Goal: Information Seeking & Learning: Learn about a topic

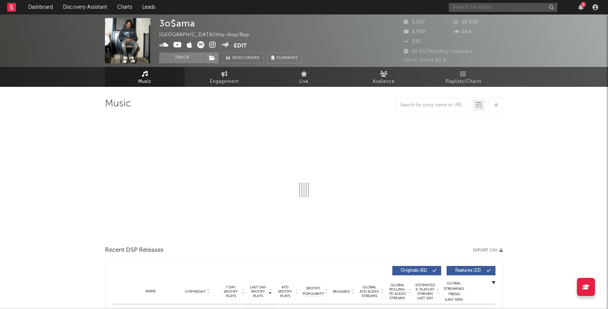
click at [499, 8] on input "text" at bounding box center [503, 7] width 109 height 9
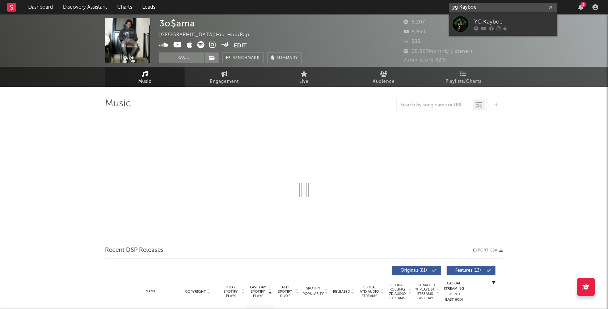
type input "yg Kayboe"
drag, startPoint x: 499, startPoint y: 8, endPoint x: 511, endPoint y: 25, distance: 20.8
click at [511, 25] on div "YG Kayboe" at bounding box center [514, 21] width 80 height 9
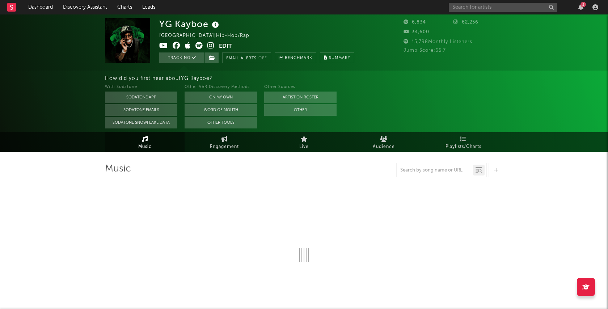
select select "6m"
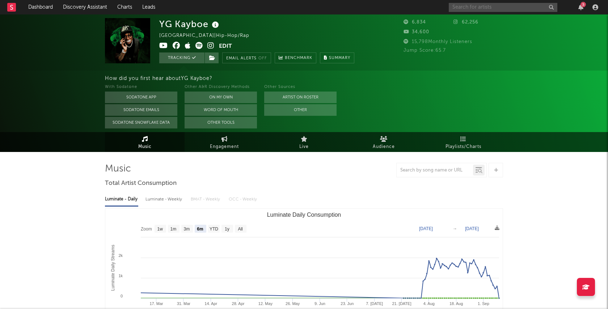
click at [508, 9] on input "text" at bounding box center [503, 7] width 109 height 9
click at [531, 66] on div "YG Kayboe [GEOGRAPHIC_DATA] | Hip-Hop/Rap Edit Tracking Email Alerts Off Benchm…" at bounding box center [304, 42] width 608 height 56
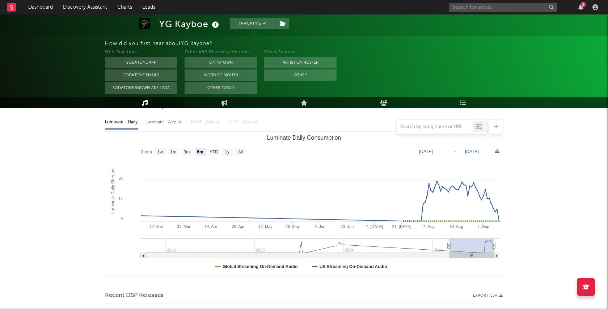
scroll to position [80, 0]
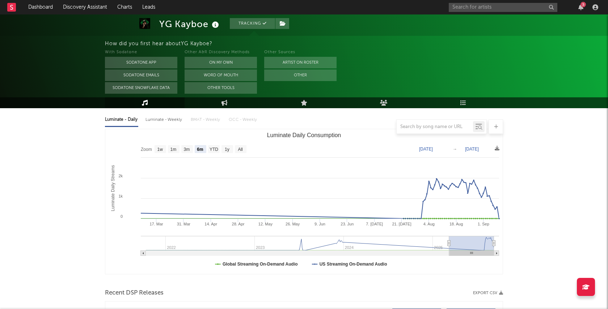
click at [584, 4] on div "5" at bounding box center [583, 4] width 5 height 5
click at [422, 7] on nav "Dashboard Discovery Assistant Charts Leads 5" at bounding box center [304, 7] width 608 height 14
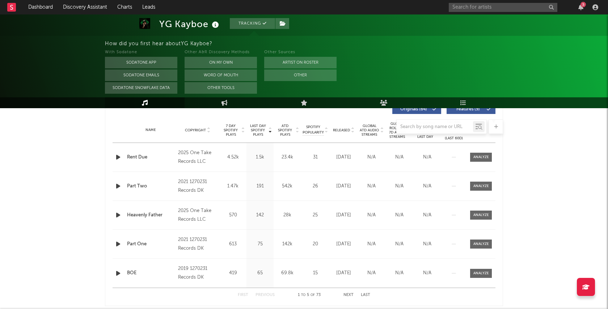
scroll to position [283, 0]
click at [486, 158] on div at bounding box center [482, 158] width 16 height 5
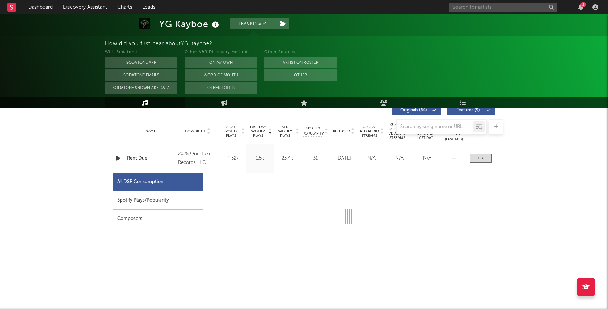
select select "1w"
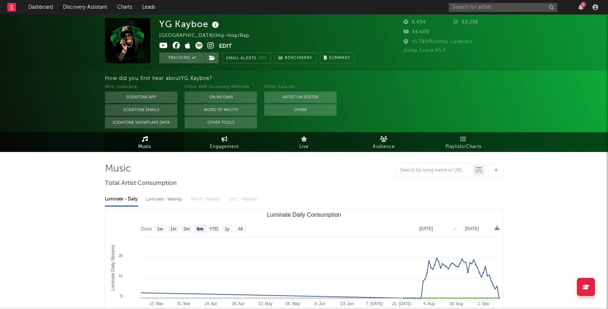
scroll to position [0, 0]
click at [489, 8] on input "text" at bounding box center [503, 7] width 109 height 9
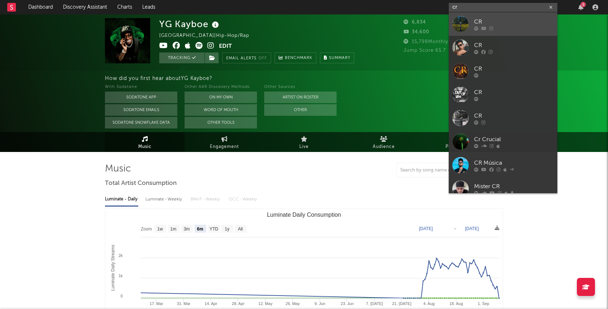
type input "cr"
click at [494, 23] on div "CR" at bounding box center [514, 21] width 80 height 9
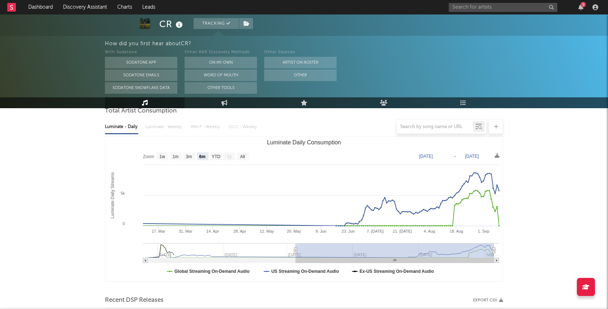
scroll to position [81, 0]
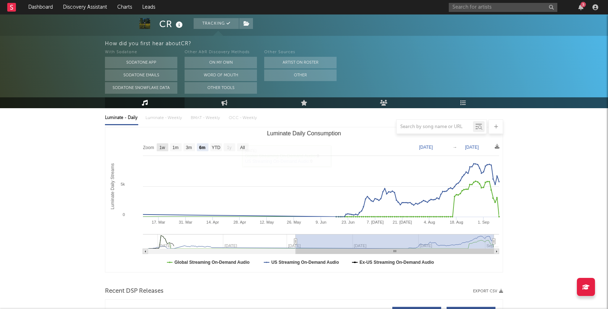
click at [162, 146] on text "1w" at bounding box center [163, 147] width 6 height 5
select select "1w"
type input "[DATE]"
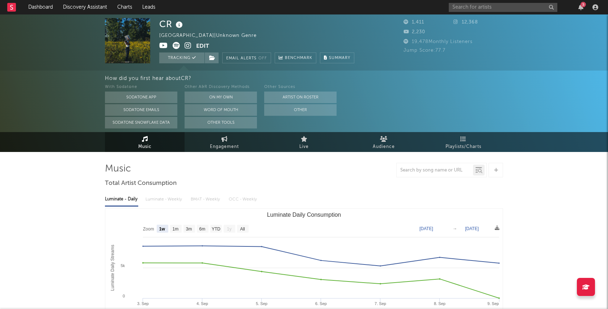
scroll to position [0, 0]
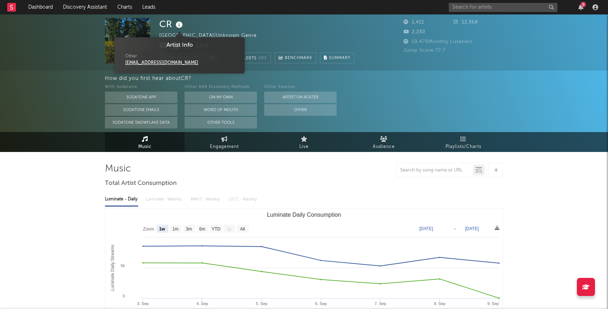
click at [181, 27] on icon at bounding box center [179, 25] width 11 height 10
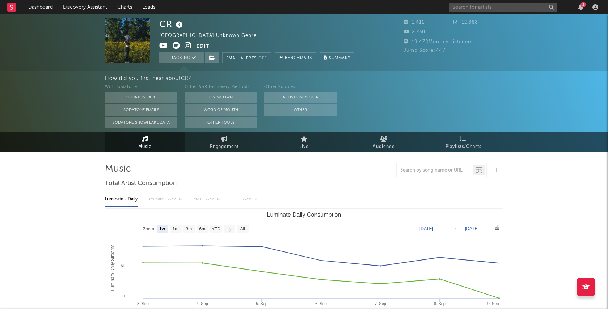
click at [267, 32] on div "CR [GEOGRAPHIC_DATA] | Unknown Genre Edit Tracking Email Alerts Off Benchmark S…" at bounding box center [256, 40] width 195 height 45
click at [496, 7] on input "text" at bounding box center [503, 7] width 109 height 9
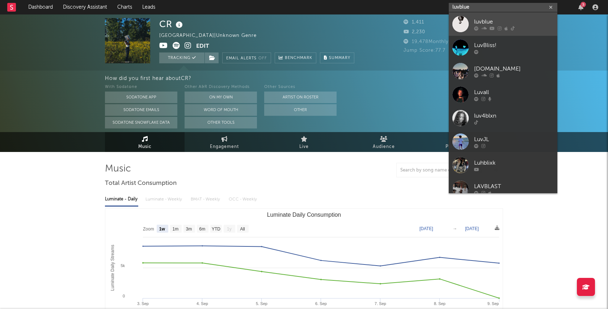
type input "luvblue"
click at [525, 23] on div "luvblue" at bounding box center [514, 21] width 80 height 9
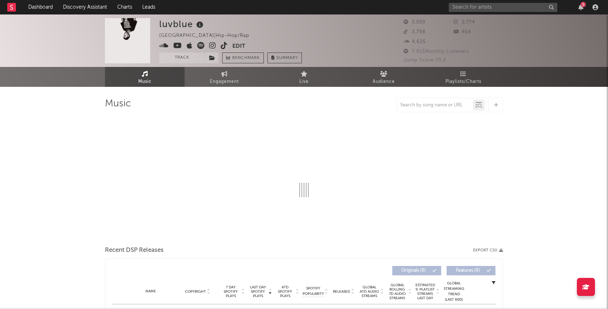
select select "6m"
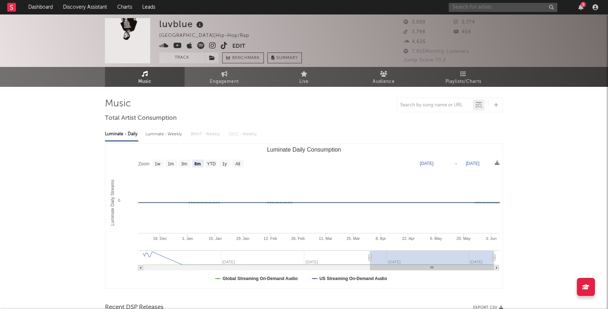
click at [504, 9] on input "text" at bounding box center [503, 7] width 109 height 9
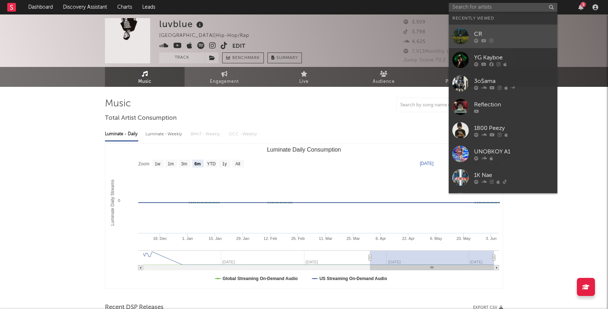
click at [510, 35] on div "CR" at bounding box center [514, 34] width 80 height 9
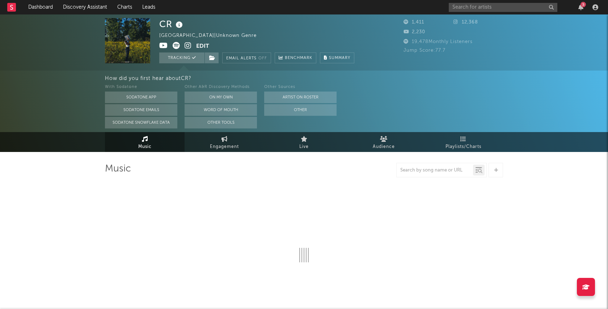
select select "6m"
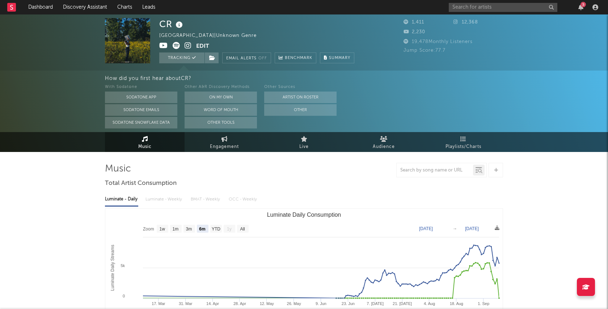
click at [582, 6] on div "5" at bounding box center [583, 4] width 5 height 5
click at [355, 29] on div "CR [GEOGRAPHIC_DATA] | Unknown Genre Edit Tracking Email Alerts Off Benchmark S…" at bounding box center [256, 40] width 195 height 45
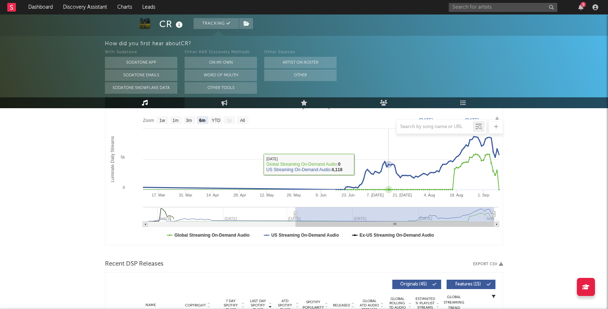
scroll to position [109, 0]
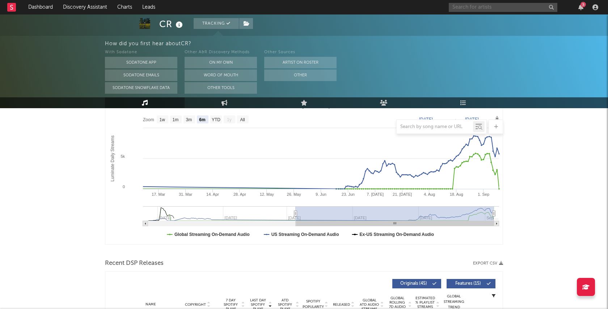
click at [475, 10] on input "text" at bounding box center [503, 7] width 109 height 9
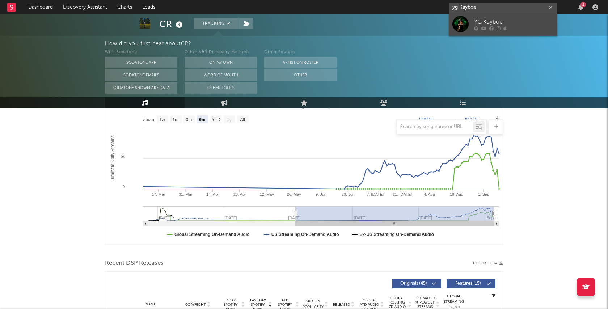
type input "yg Kayboe"
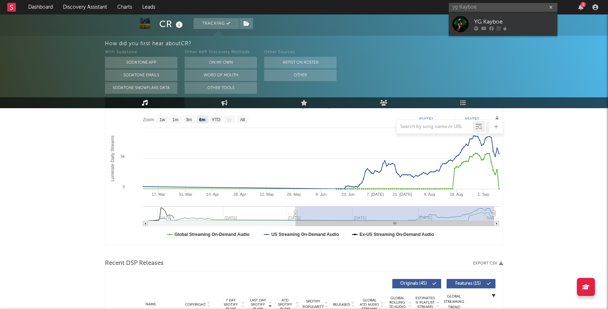
drag, startPoint x: 488, startPoint y: 20, endPoint x: 518, endPoint y: 25, distance: 30.5
click at [518, 25] on div "YG Kayboe" at bounding box center [514, 21] width 80 height 9
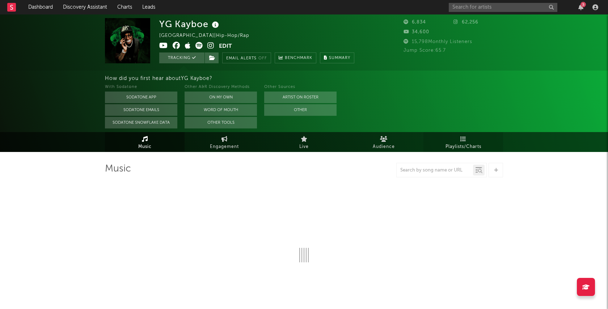
select select "6m"
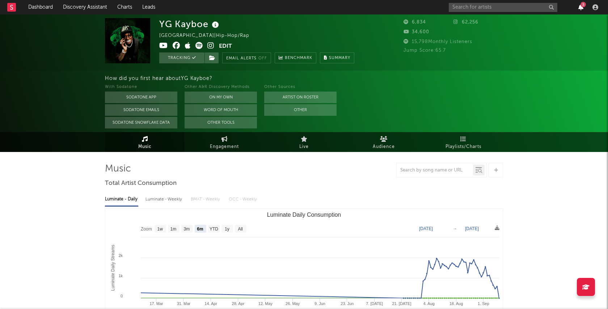
click at [580, 5] on icon "button" at bounding box center [581, 7] width 5 height 6
click at [410, 6] on nav "Dashboard Discovery Assistant Charts Leads 5" at bounding box center [304, 7] width 608 height 14
click at [581, 9] on icon "button" at bounding box center [581, 7] width 5 height 6
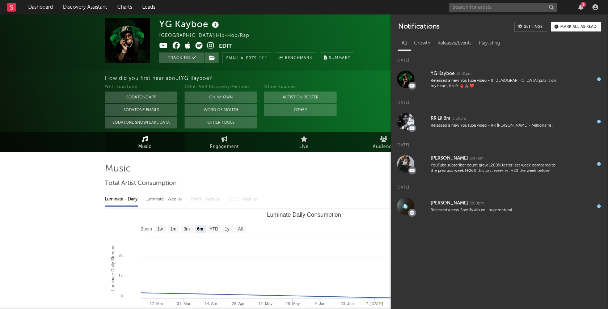
click at [414, 8] on nav "Dashboard Discovery Assistant Charts Leads 5" at bounding box center [304, 7] width 608 height 14
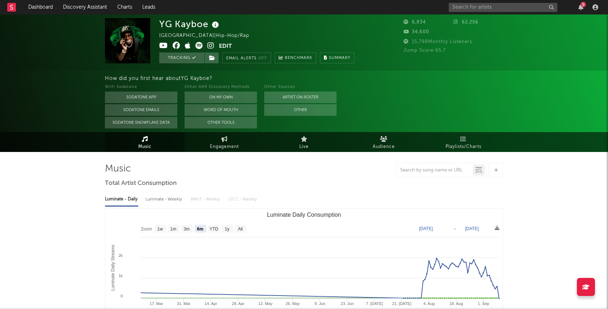
click at [584, 4] on div "5" at bounding box center [583, 4] width 5 height 5
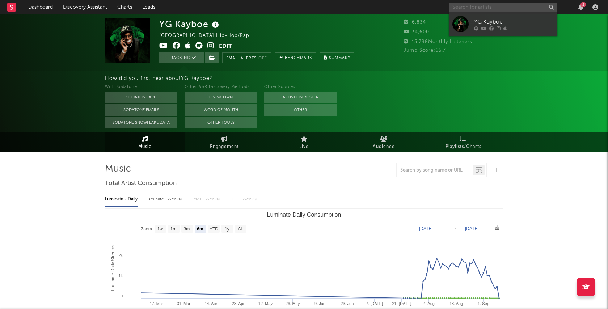
click at [519, 7] on input "text" at bounding box center [503, 7] width 109 height 9
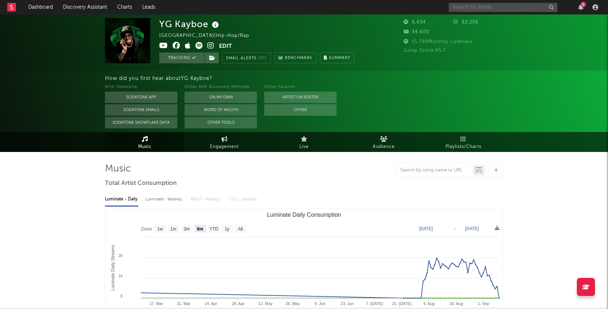
click at [487, 7] on input "text" at bounding box center [503, 7] width 109 height 9
click at [492, 4] on input "text" at bounding box center [503, 7] width 109 height 9
type input "cr"
click at [488, 4] on input "cr" at bounding box center [503, 7] width 109 height 9
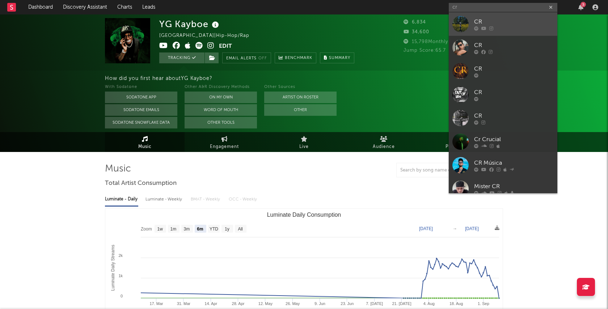
click at [493, 19] on div "CR" at bounding box center [514, 21] width 80 height 9
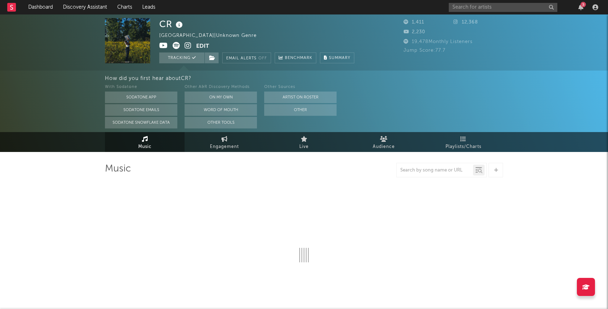
select select "6m"
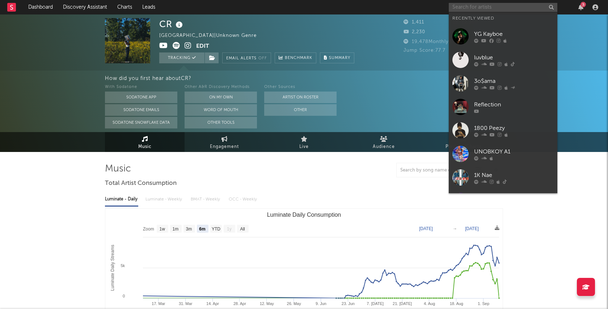
click at [474, 7] on input "text" at bounding box center [503, 7] width 109 height 9
type input "a"
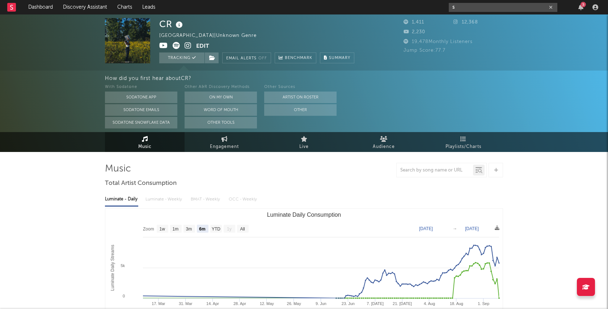
type input "s"
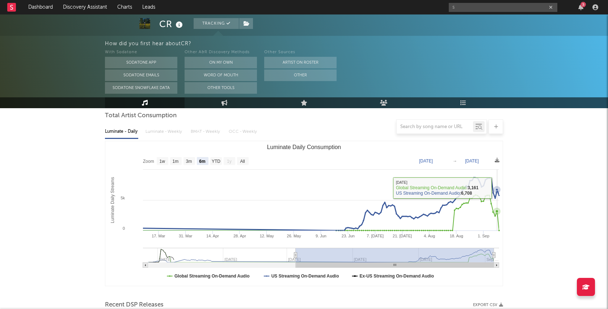
scroll to position [68, 0]
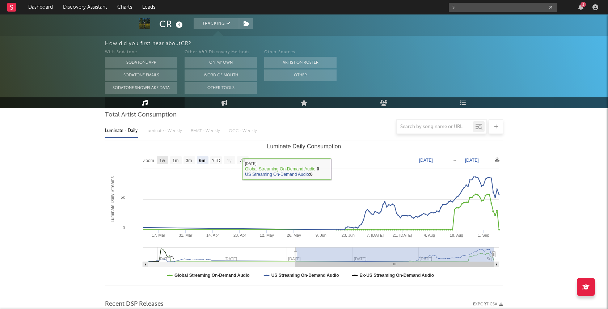
click at [165, 162] on text "1w" at bounding box center [163, 160] width 6 height 5
select select "1w"
type input "[DATE]"
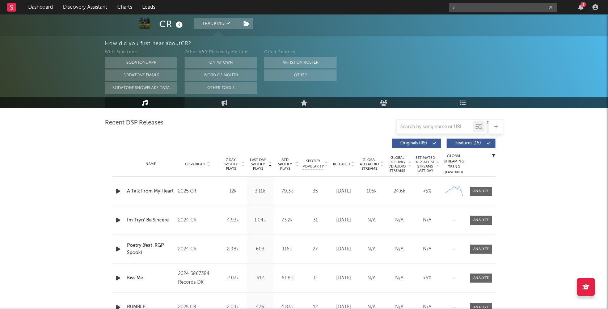
scroll to position [250, 0]
click at [580, 7] on icon "button" at bounding box center [581, 7] width 5 height 6
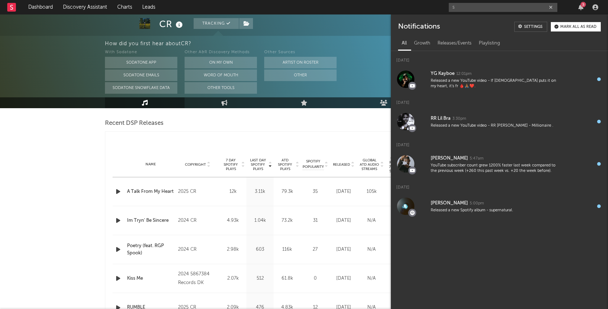
click at [412, 9] on nav "Dashboard Discovery Assistant Charts Leads s 5" at bounding box center [304, 7] width 608 height 14
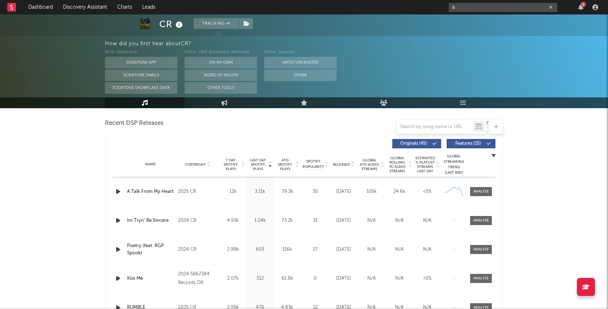
click at [554, 7] on input "s" at bounding box center [503, 7] width 109 height 9
click at [551, 8] on icon "button" at bounding box center [551, 7] width 4 height 5
click at [499, 8] on input "text" at bounding box center [503, 7] width 109 height 9
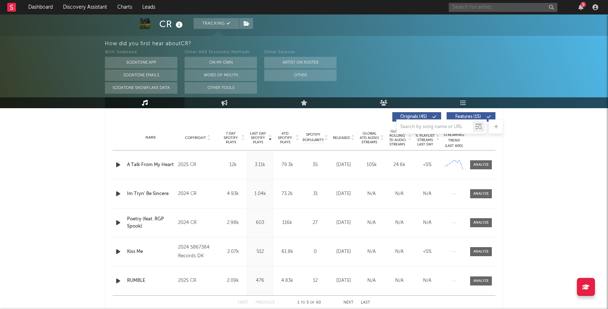
scroll to position [275, 0]
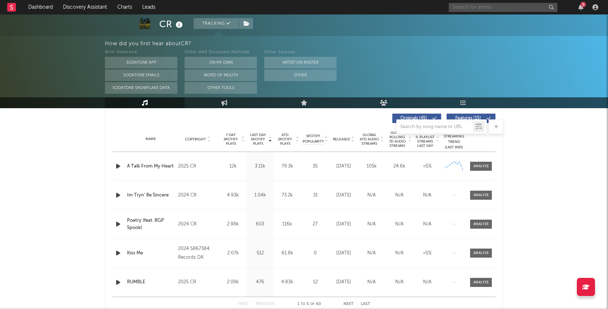
click at [470, 11] on input "text" at bounding box center [503, 7] width 109 height 9
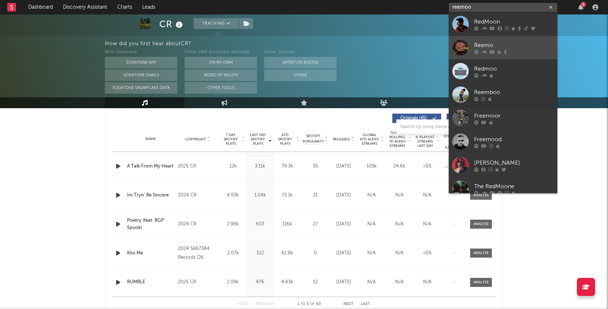
type input "reemoo"
click at [514, 50] on div at bounding box center [514, 52] width 80 height 4
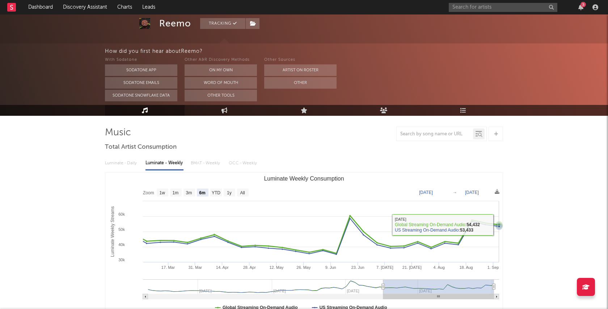
scroll to position [33, 0]
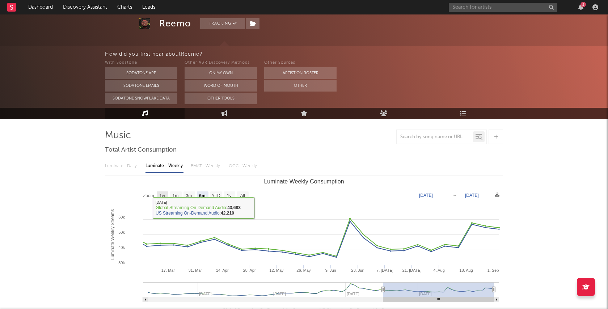
click at [164, 197] on text "1w" at bounding box center [163, 195] width 6 height 5
select select "1w"
type input "[DATE]"
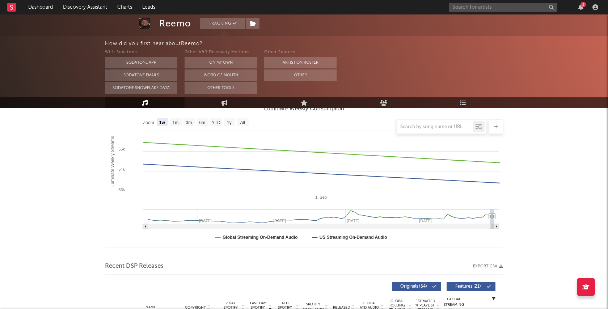
scroll to position [104, 0]
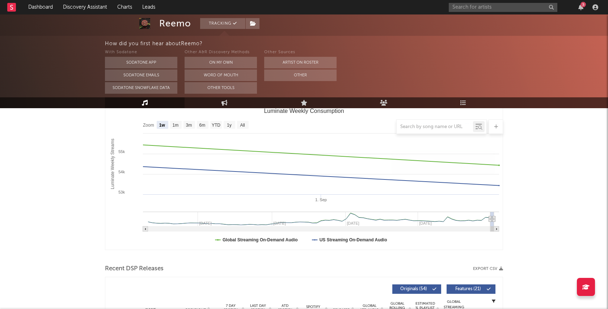
click at [411, 1] on nav "Dashboard Discovery Assistant Charts Leads 5" at bounding box center [304, 7] width 608 height 14
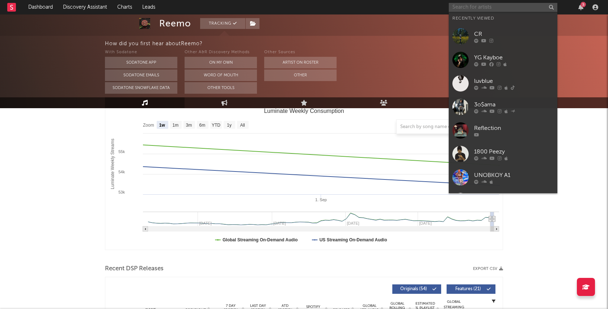
click at [475, 8] on input "text" at bounding box center [503, 7] width 109 height 9
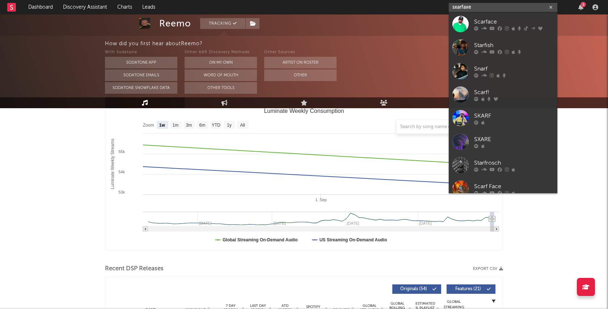
type input "sxarfaxe"
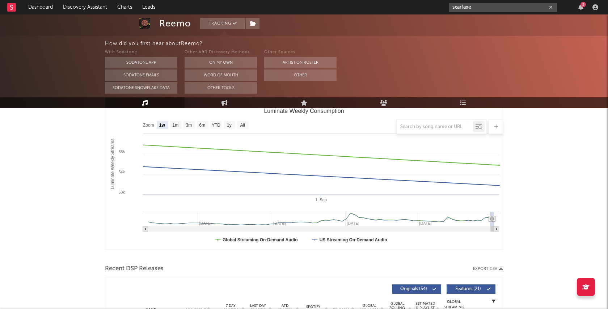
click at [583, 6] on div "5" at bounding box center [583, 4] width 5 height 5
click at [409, 11] on nav "Dashboard Discovery Assistant Charts Leads sxarfaxe 5" at bounding box center [304, 7] width 608 height 14
click at [551, 8] on icon "button" at bounding box center [551, 7] width 4 height 5
click at [585, 4] on div "5" at bounding box center [583, 4] width 5 height 5
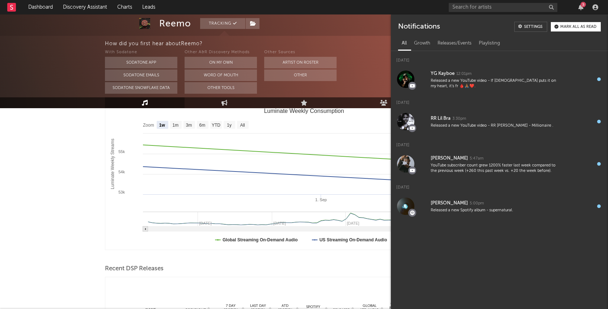
click at [461, 22] on div "Notifications Settings Mark all as read" at bounding box center [499, 23] width 217 height 19
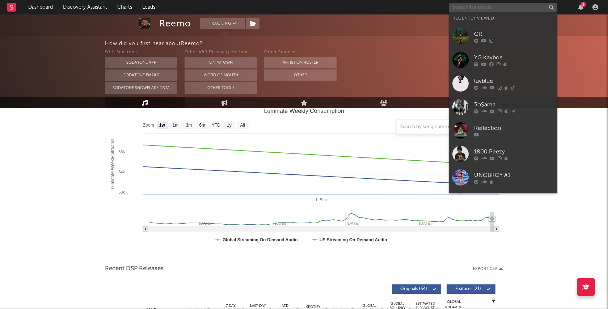
click at [498, 11] on input "text" at bounding box center [503, 7] width 109 height 9
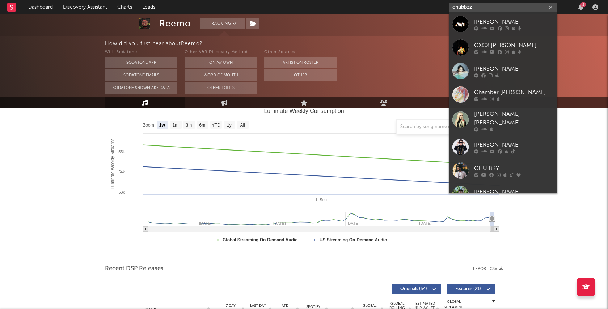
click at [480, 7] on input "chubbzz" at bounding box center [503, 7] width 109 height 9
click at [474, 9] on input "chubbzz" at bounding box center [503, 7] width 109 height 9
click at [467, 8] on input "chubbzz" at bounding box center [503, 7] width 109 height 9
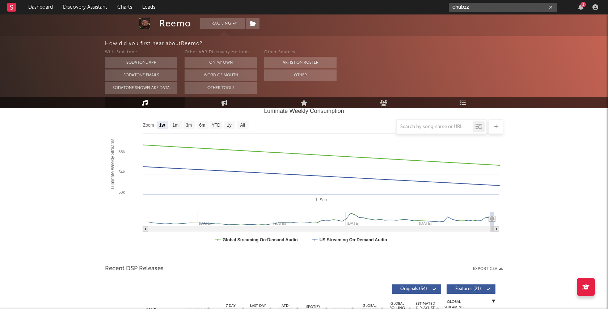
click at [489, 7] on input "chubzz" at bounding box center [503, 7] width 109 height 9
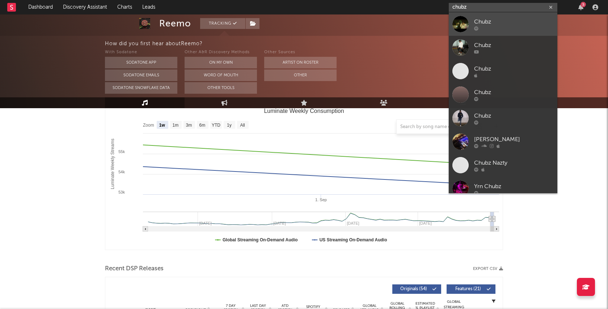
type input "chubz"
click at [493, 24] on div "Chubz" at bounding box center [514, 21] width 80 height 9
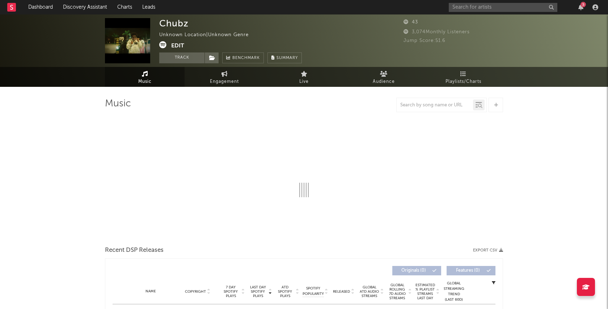
select select "1w"
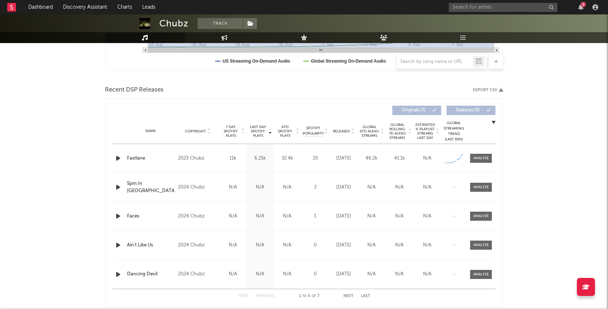
scroll to position [221, 0]
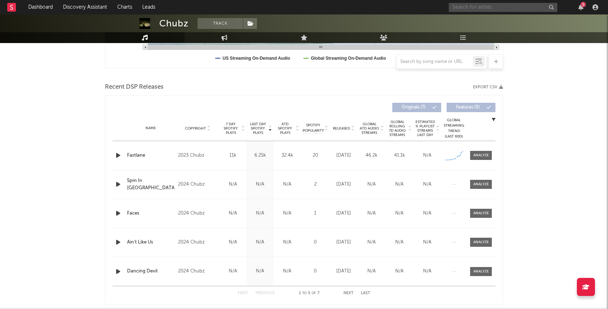
click at [490, 5] on input "text" at bounding box center [503, 7] width 109 height 9
type input "Sxarfaxe"
click at [582, 9] on icon "button" at bounding box center [581, 7] width 5 height 6
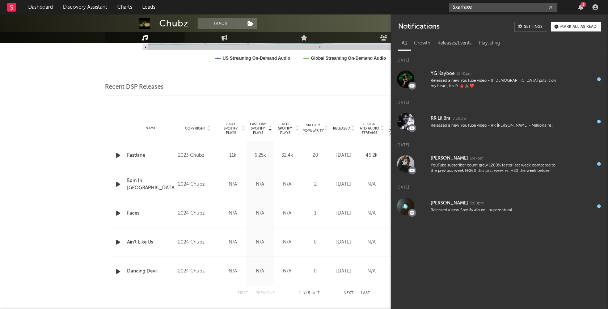
click at [551, 7] on icon "button" at bounding box center [551, 7] width 4 height 5
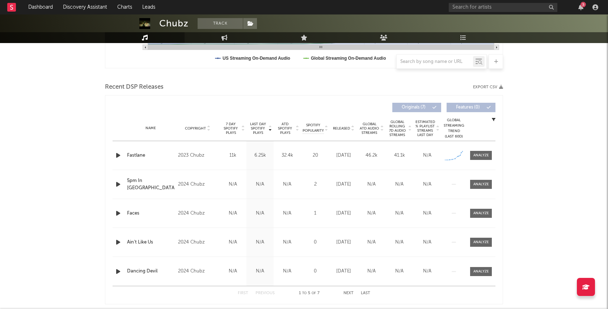
click at [401, 7] on nav "Dashboard Discovery Assistant Charts Leads 5" at bounding box center [304, 7] width 608 height 14
click at [582, 9] on icon "button" at bounding box center [581, 7] width 5 height 6
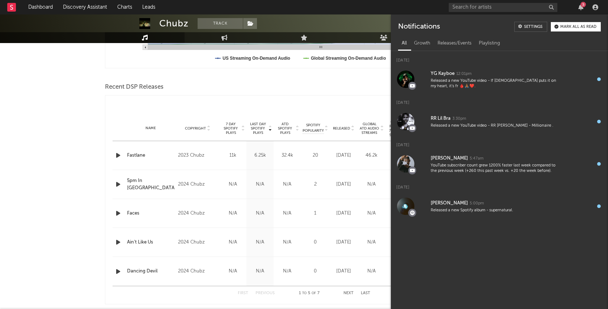
click at [416, 9] on nav "Dashboard Discovery Assistant Charts Leads 5" at bounding box center [304, 7] width 608 height 14
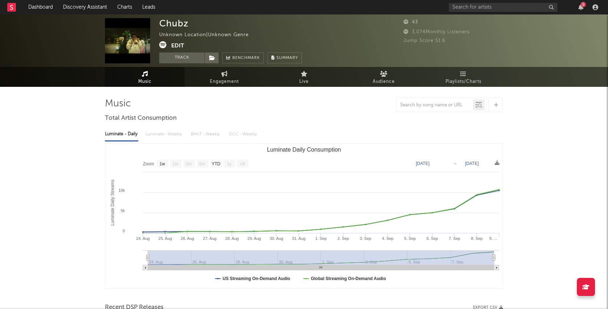
scroll to position [0, 0]
click at [579, 8] on icon "button" at bounding box center [581, 7] width 5 height 6
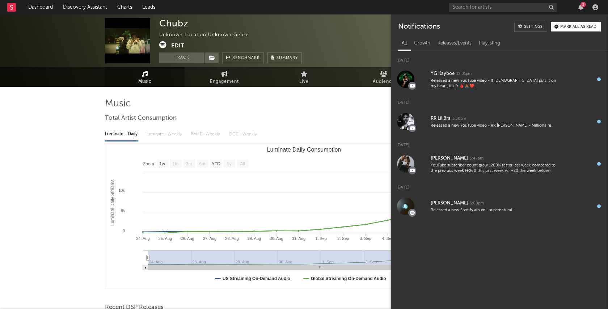
click at [430, 5] on nav "Dashboard Discovery Assistant Charts Leads 5" at bounding box center [304, 7] width 608 height 14
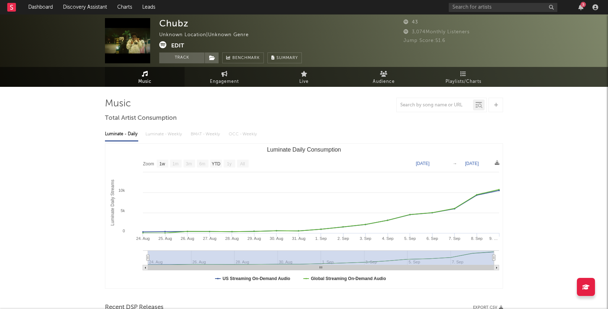
click at [584, 5] on div "5" at bounding box center [583, 4] width 5 height 5
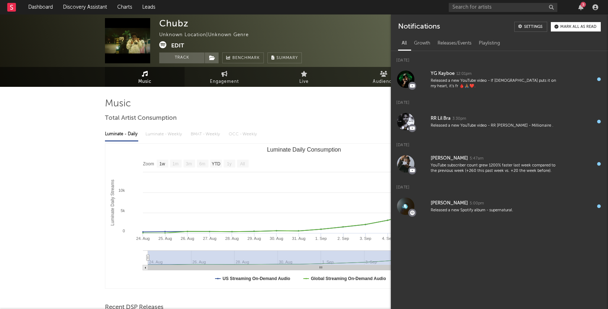
click at [422, 8] on nav "Dashboard Discovery Assistant Charts Leads 5" at bounding box center [304, 7] width 608 height 14
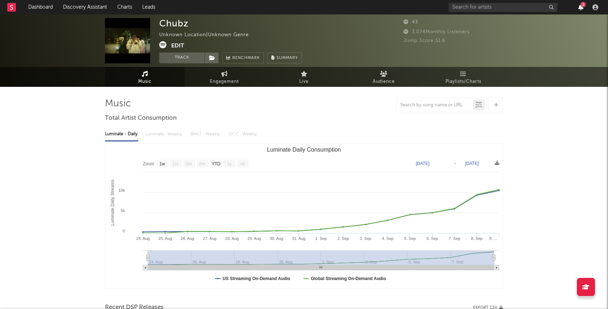
click at [579, 6] on icon "button" at bounding box center [581, 7] width 5 height 6
click at [419, 6] on nav "Dashboard Discovery Assistant Charts Leads 5" at bounding box center [304, 7] width 608 height 14
click at [580, 7] on icon "button" at bounding box center [581, 7] width 5 height 6
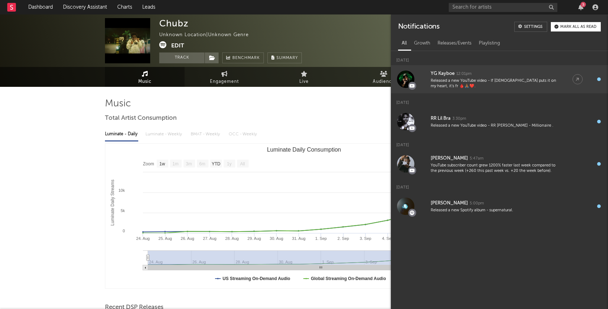
click at [470, 82] on div "Released a new YouTube video - If [DEMOGRAPHIC_DATA] puts it on my heart, it's …" at bounding box center [494, 83] width 127 height 11
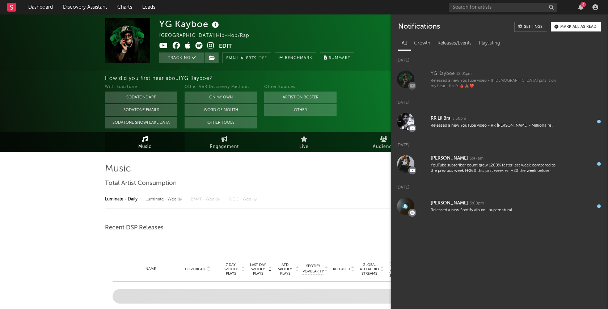
select select "6m"
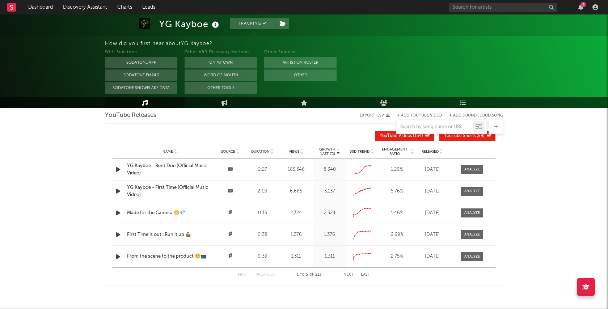
scroll to position [675, 0]
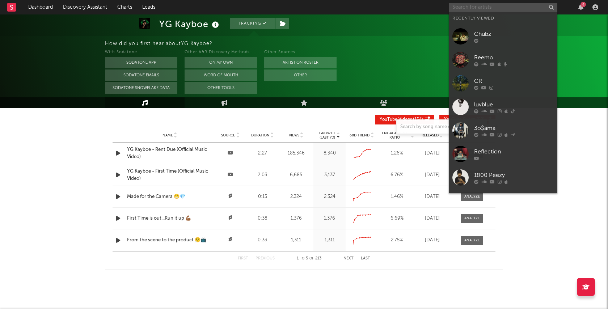
click at [520, 12] on input "text" at bounding box center [503, 7] width 109 height 9
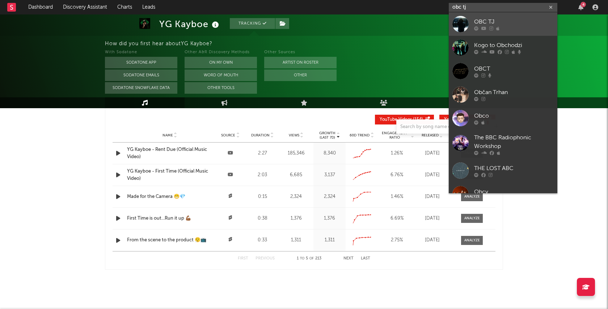
type input "obc tj"
click at [539, 14] on link "OBC TJ" at bounding box center [503, 24] width 109 height 24
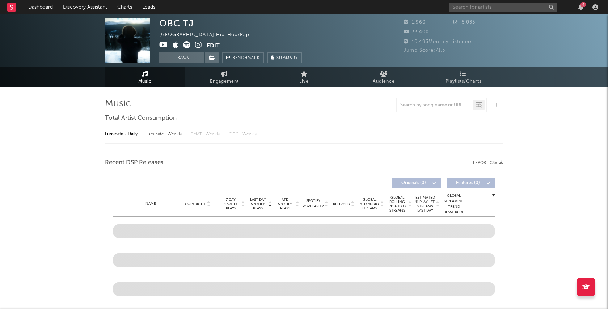
select select "1w"
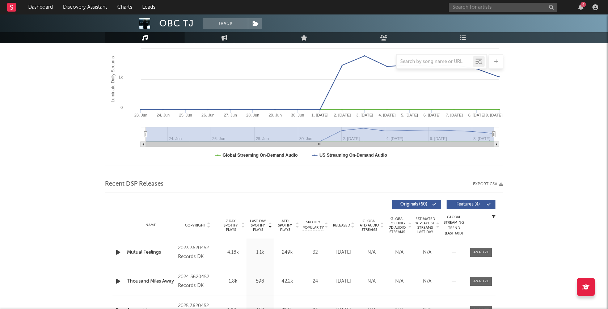
scroll to position [126, 0]
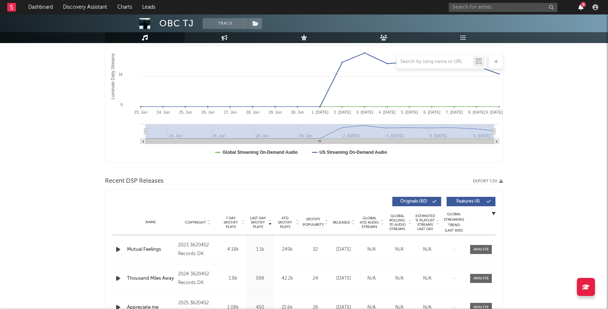
click at [581, 7] on icon "button" at bounding box center [581, 7] width 5 height 6
click at [361, 9] on nav "Dashboard Discovery Assistant Charts Leads 4" at bounding box center [304, 7] width 608 height 14
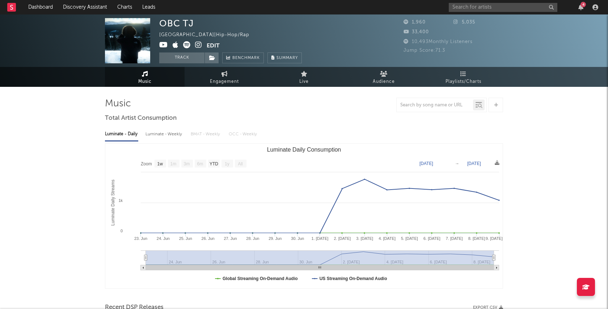
scroll to position [0, 0]
click at [489, 9] on input "text" at bounding box center [503, 7] width 109 height 9
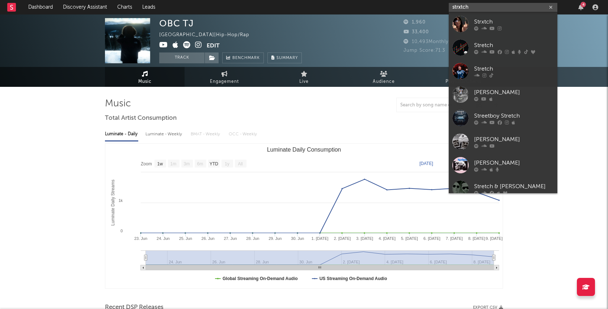
type input "stretch"
drag, startPoint x: 489, startPoint y: 9, endPoint x: 535, endPoint y: 26, distance: 48.9
click at [535, 26] on div at bounding box center [514, 28] width 80 height 4
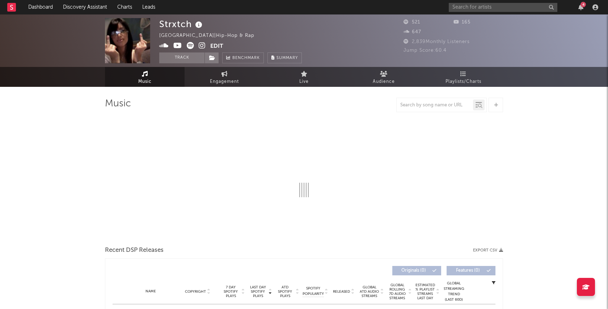
select select "6m"
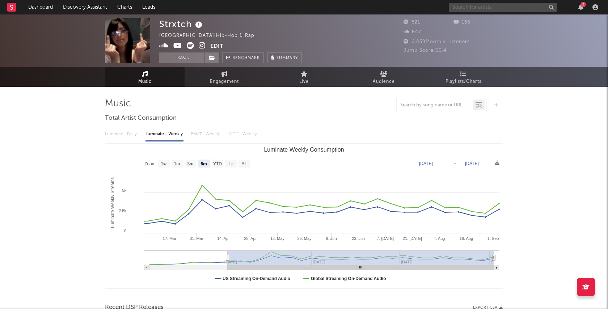
click at [525, 4] on input "text" at bounding box center [503, 7] width 109 height 9
drag, startPoint x: 479, startPoint y: 7, endPoint x: 456, endPoint y: 8, distance: 23.2
click at [456, 8] on input "1uplilz" at bounding box center [503, 7] width 109 height 9
click at [364, 40] on div "Strxtch [GEOGRAPHIC_DATA] | Hip-hop & Rap Edit Track Benchmark Summary" at bounding box center [276, 40] width 235 height 45
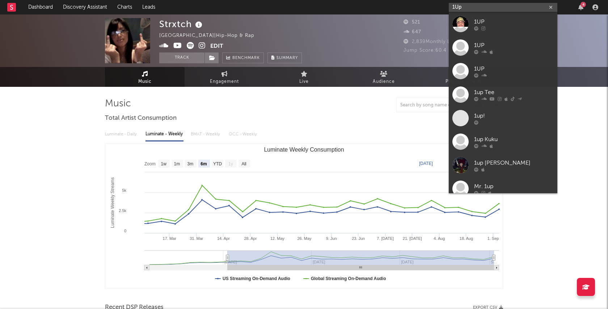
drag, startPoint x: 471, startPoint y: 8, endPoint x: 437, endPoint y: 1, distance: 34.7
click at [437, 1] on nav "Dashboard Discovery Assistant Charts Leads 1Up 4" at bounding box center [304, 7] width 608 height 14
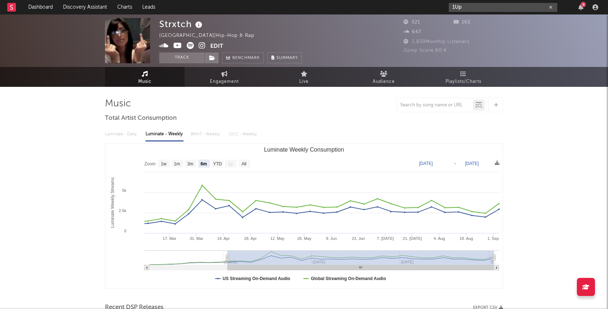
paste input "[URL][DOMAIN_NAME]"
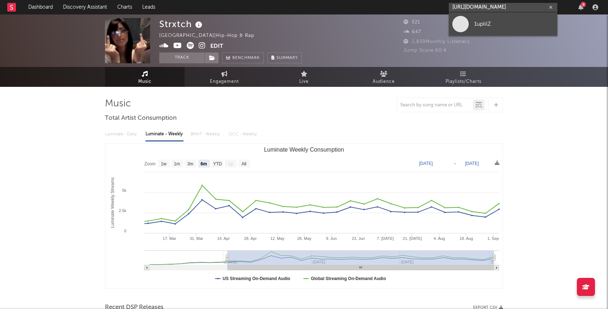
type input "[URL][DOMAIN_NAME]"
click at [487, 22] on div "1uplilZ" at bounding box center [514, 24] width 80 height 9
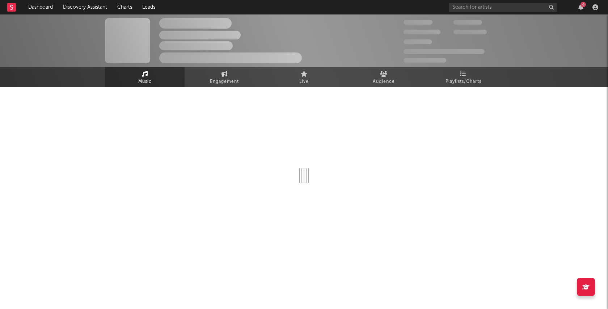
select select "1w"
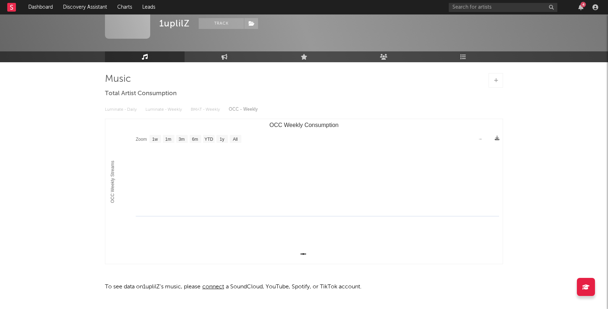
scroll to position [22, 0]
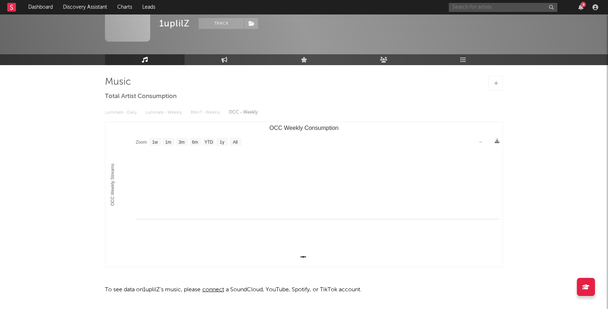
click at [491, 9] on input "text" at bounding box center [503, 7] width 109 height 9
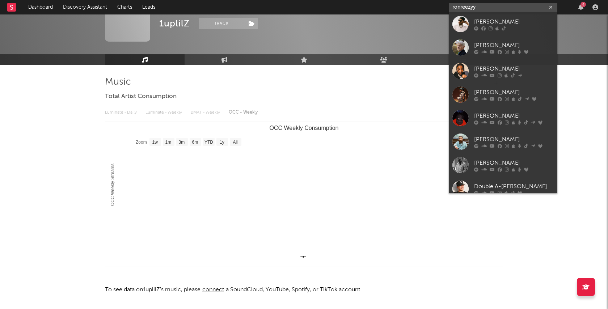
type input "ronreezyy"
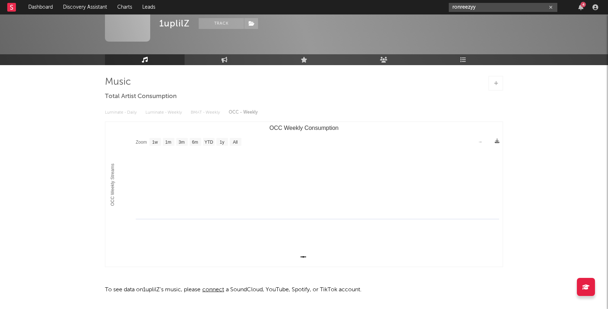
click at [553, 7] on button "button" at bounding box center [551, 7] width 6 height 7
paste input "[URL][DOMAIN_NAME]"
type input "[URL][DOMAIN_NAME]"
click at [551, 6] on icon "button" at bounding box center [551, 7] width 4 height 5
paste input "[URL][DOMAIN_NAME]"
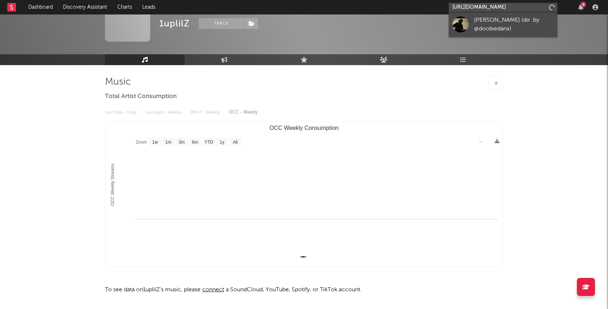
type input "[URL][DOMAIN_NAME]"
click at [501, 25] on div "[PERSON_NAME] (dir. by @doobiedanx)" at bounding box center [514, 24] width 80 height 17
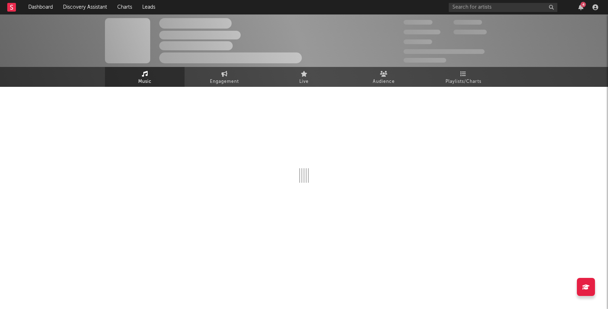
select select "1w"
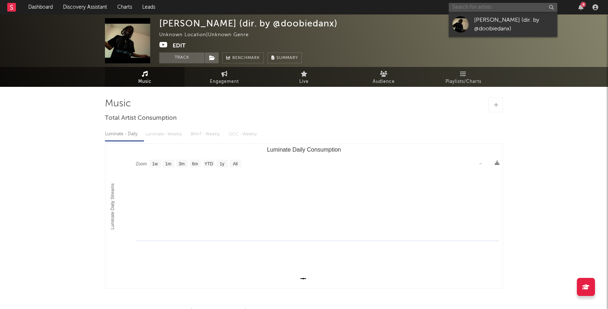
click at [485, 9] on input "text" at bounding box center [503, 7] width 109 height 9
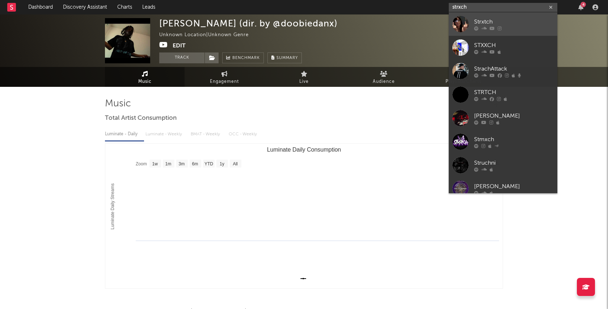
type input "strxch"
click at [513, 27] on div at bounding box center [514, 28] width 80 height 4
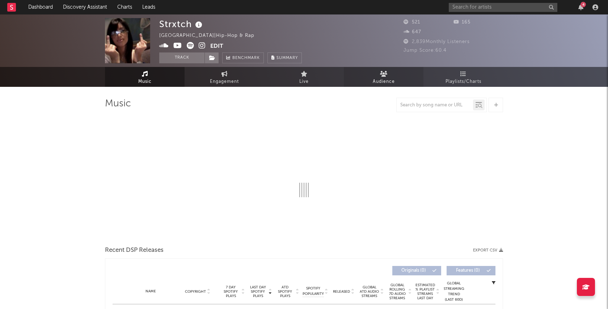
select select "6m"
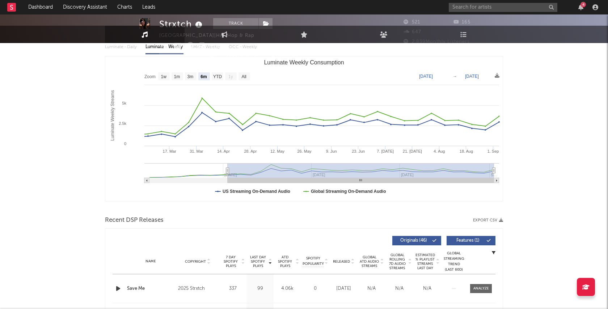
scroll to position [96, 0]
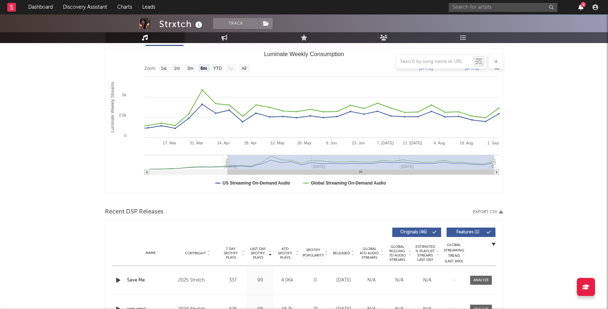
click at [579, 7] on icon "button" at bounding box center [581, 7] width 5 height 6
click at [386, 3] on nav "Dashboard Discovery Assistant Charts Leads 4" at bounding box center [304, 7] width 608 height 14
click at [582, 6] on div "4" at bounding box center [583, 4] width 5 height 5
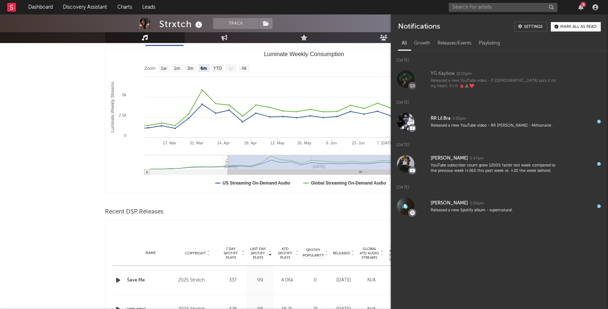
click at [407, 8] on nav "Dashboard Discovery Assistant Charts Leads 4" at bounding box center [304, 7] width 608 height 14
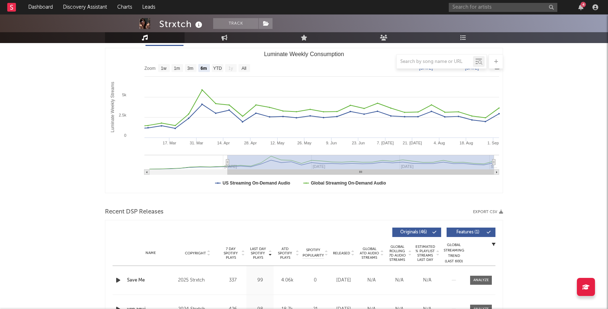
click at [582, 7] on div "4" at bounding box center [583, 4] width 5 height 5
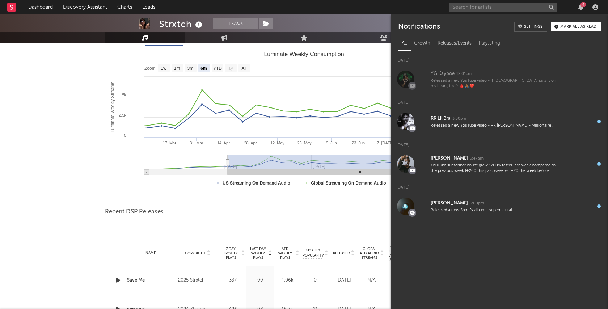
click at [407, 8] on nav "Dashboard Discovery Assistant Charts Leads 4" at bounding box center [304, 7] width 608 height 14
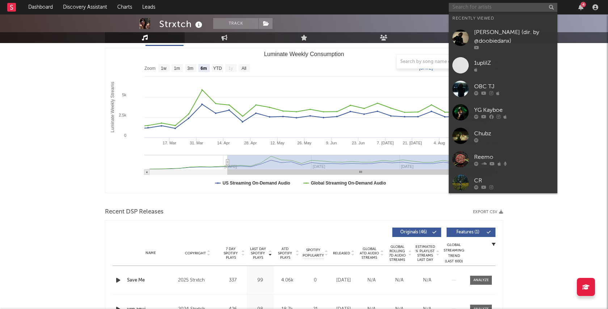
click at [494, 8] on input "text" at bounding box center [503, 7] width 109 height 9
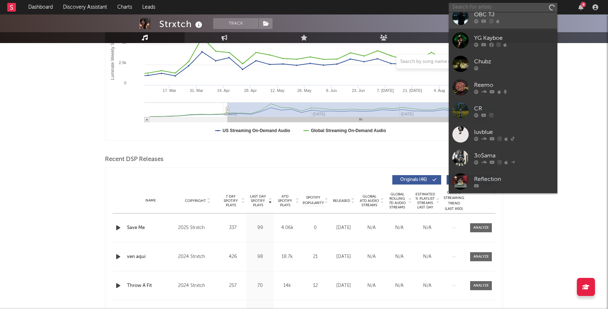
scroll to position [154, 0]
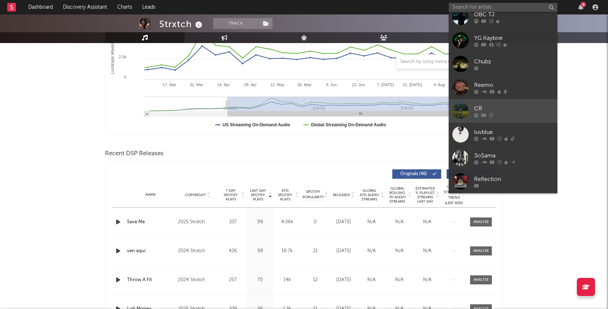
click at [515, 106] on div "CR" at bounding box center [514, 108] width 80 height 9
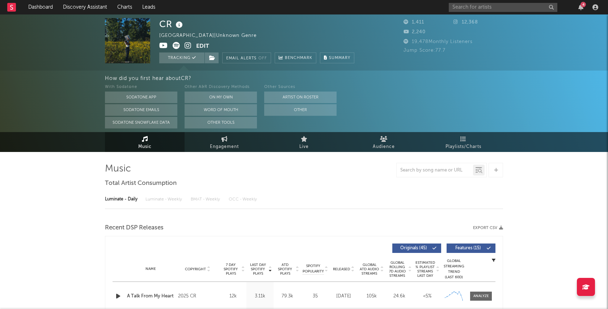
select select "6m"
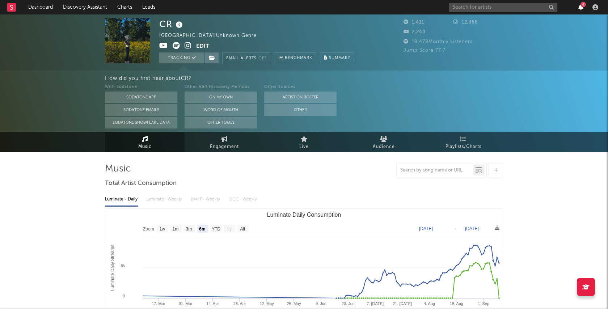
click at [583, 8] on icon "button" at bounding box center [581, 7] width 5 height 6
click at [370, 90] on div "With Sodatone Sodatone App Sodatone Emails Sodatone Snowflake Data Other A&R Di…" at bounding box center [356, 106] width 503 height 46
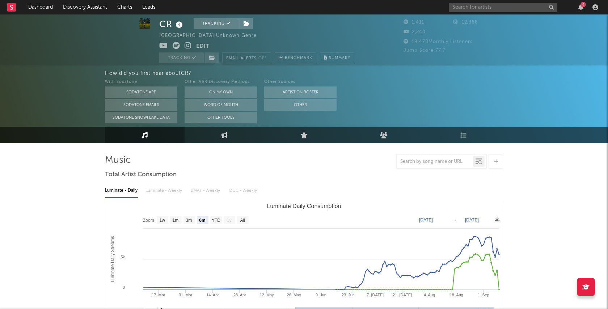
scroll to position [9, 0]
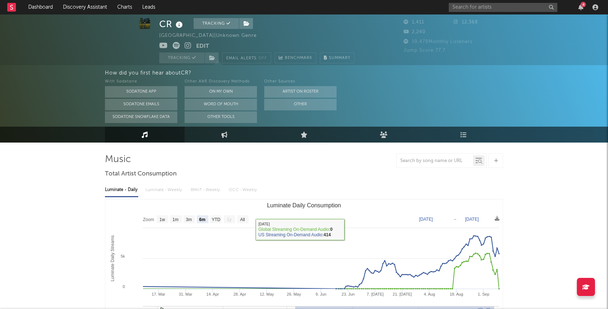
click at [354, 190] on div "Luminate - Daily Luminate - Weekly BMAT - Weekly OCC - Weekly" at bounding box center [304, 190] width 398 height 12
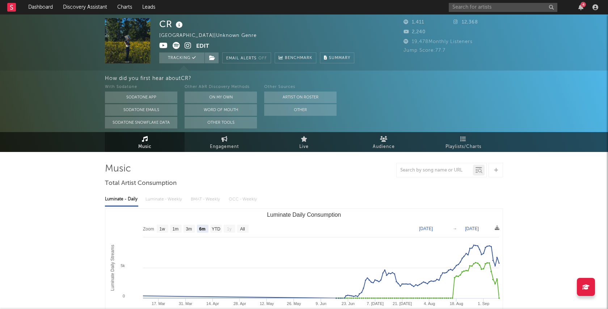
scroll to position [0, 0]
click at [578, 11] on div "4" at bounding box center [525, 7] width 152 height 14
click at [579, 8] on icon "button" at bounding box center [581, 7] width 5 height 6
click at [569, 4] on div "4" at bounding box center [525, 7] width 152 height 14
click at [582, 8] on icon "button" at bounding box center [581, 7] width 5 height 6
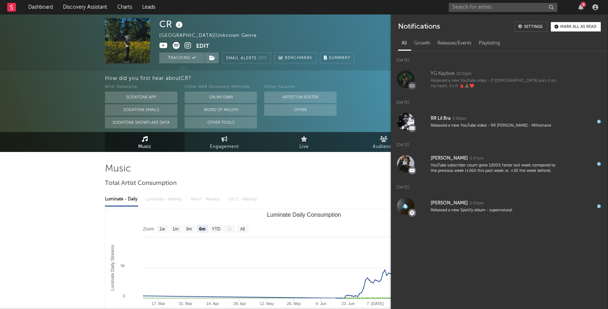
click at [397, 11] on nav "Dashboard Discovery Assistant Charts Leads 4" at bounding box center [304, 7] width 608 height 14
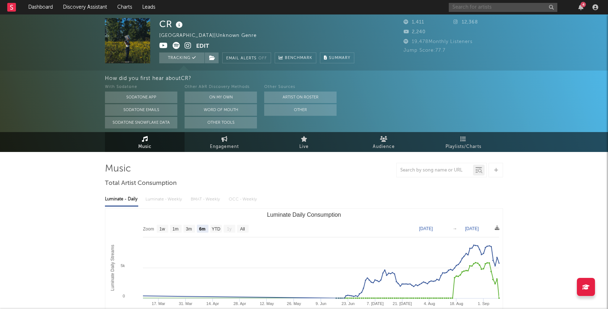
click at [497, 3] on input "text" at bounding box center [503, 7] width 109 height 9
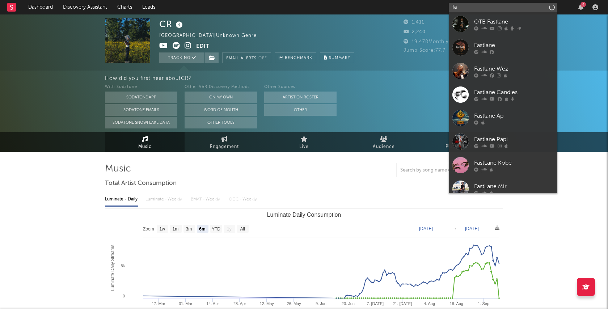
type input "f"
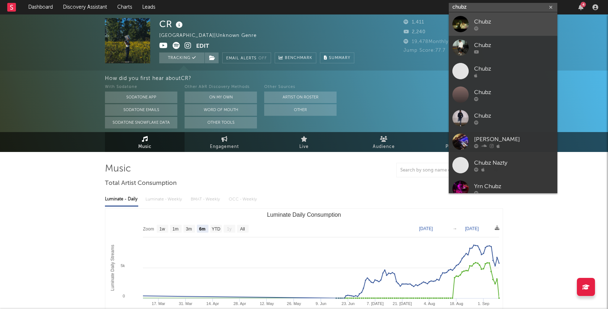
type input "chubz"
click at [498, 22] on div "Chubz" at bounding box center [514, 21] width 80 height 9
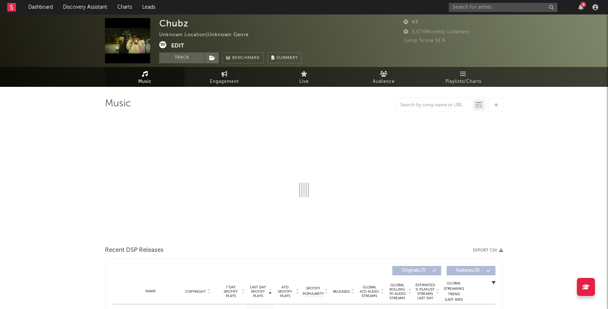
select select "1w"
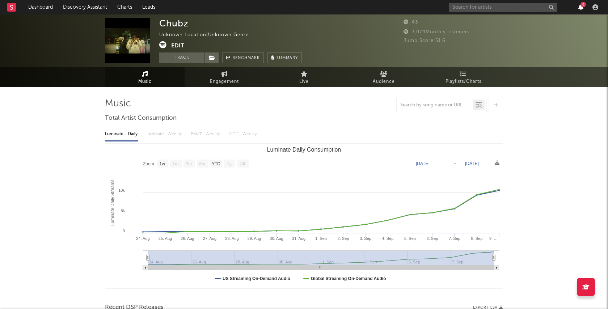
click at [582, 7] on icon "button" at bounding box center [581, 7] width 5 height 6
